Goal: Navigation & Orientation: Find specific page/section

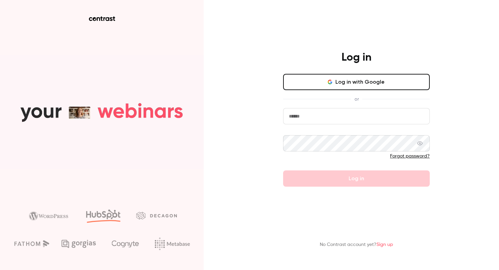
click at [296, 83] on button "Log in with Google" at bounding box center [356, 82] width 147 height 16
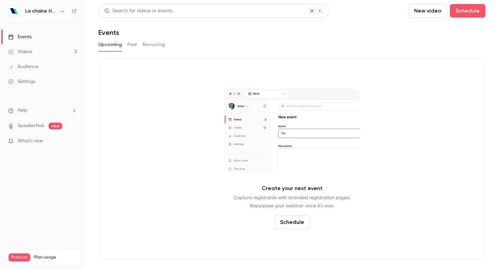
click at [144, 46] on button "Recurring" at bounding box center [154, 44] width 23 height 11
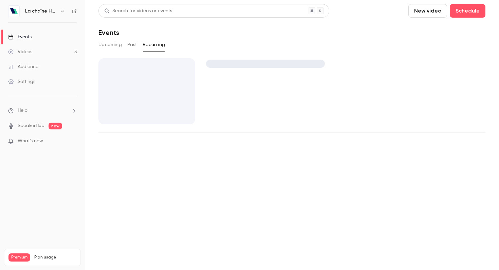
click at [132, 46] on button "Past" at bounding box center [132, 44] width 10 height 11
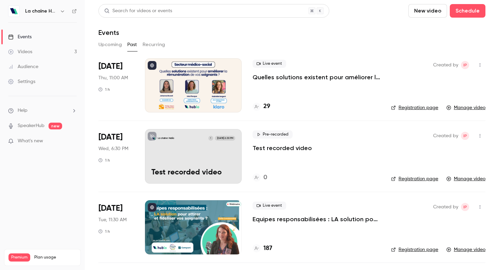
click at [105, 43] on button "Upcoming" at bounding box center [109, 44] width 23 height 11
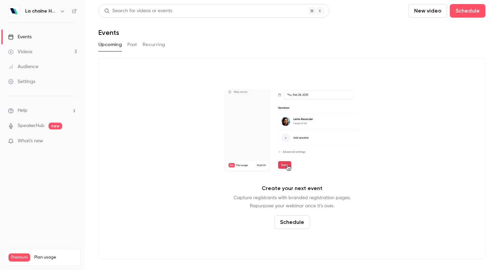
click at [29, 79] on div "Settings" at bounding box center [21, 81] width 27 height 7
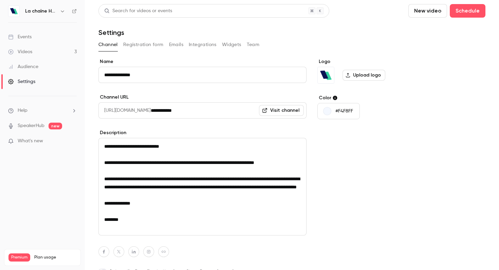
click at [24, 53] on div "Videos" at bounding box center [20, 52] width 24 height 7
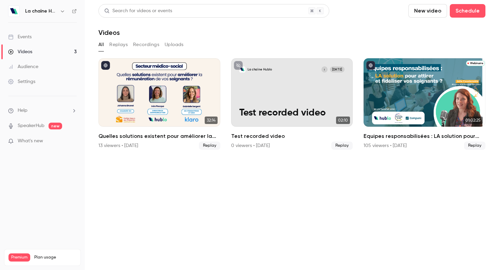
click at [119, 43] on button "Replays" at bounding box center [118, 44] width 18 height 11
click at [29, 39] on div "Events" at bounding box center [19, 37] width 23 height 7
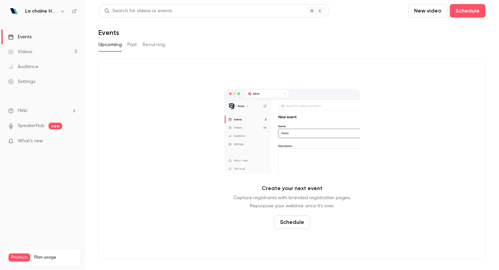
click at [36, 9] on h6 "La chaîne Hublo" at bounding box center [41, 11] width 32 height 7
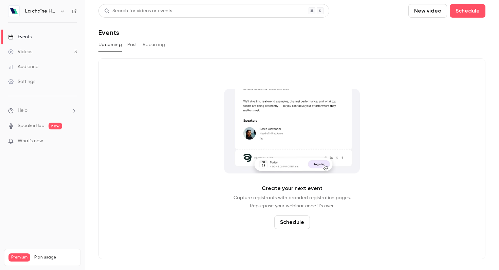
click at [58, 12] on div "La chaîne Hublo" at bounding box center [45, 11] width 41 height 8
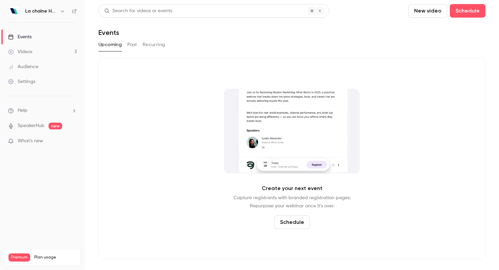
click at [63, 12] on icon "button" at bounding box center [62, 10] width 5 height 5
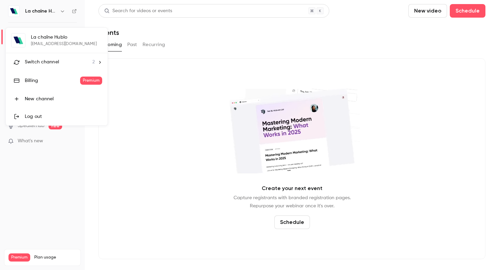
click at [63, 12] on div at bounding box center [249, 135] width 499 height 270
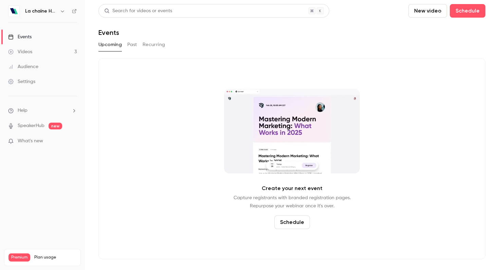
click at [62, 12] on icon "button" at bounding box center [62, 10] width 5 height 5
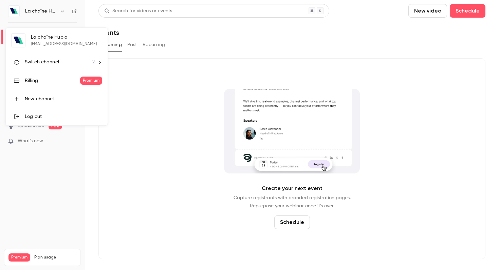
click at [51, 59] on span "Switch channel" at bounding box center [42, 62] width 34 height 7
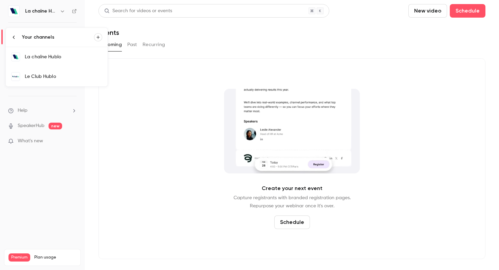
click at [46, 75] on div "Le Club Hublo" at bounding box center [63, 76] width 77 height 7
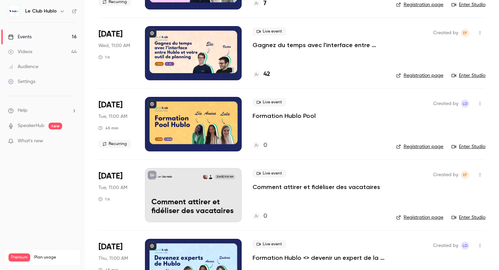
scroll to position [247, 0]
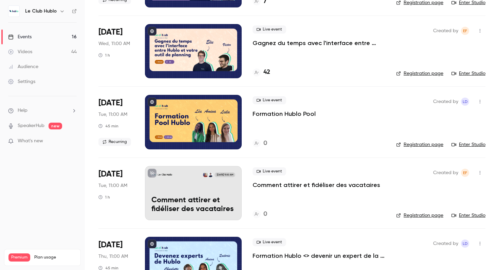
click at [481, 31] on icon "button" at bounding box center [479, 31] width 5 height 5
click at [391, 44] on div at bounding box center [249, 135] width 499 height 270
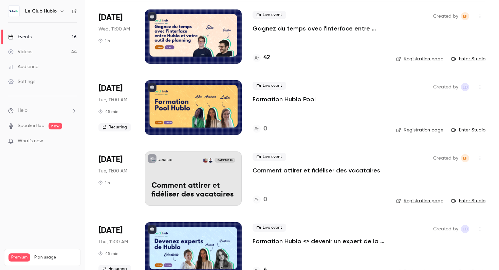
scroll to position [268, 0]
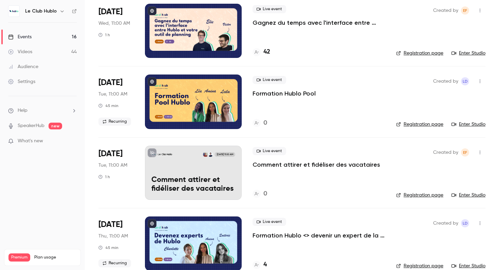
click at [480, 13] on button "button" at bounding box center [479, 10] width 11 height 11
click at [362, 36] on div at bounding box center [249, 135] width 499 height 270
click at [465, 52] on link "Enter Studio" at bounding box center [468, 53] width 34 height 7
